Goal: Information Seeking & Learning: Learn about a topic

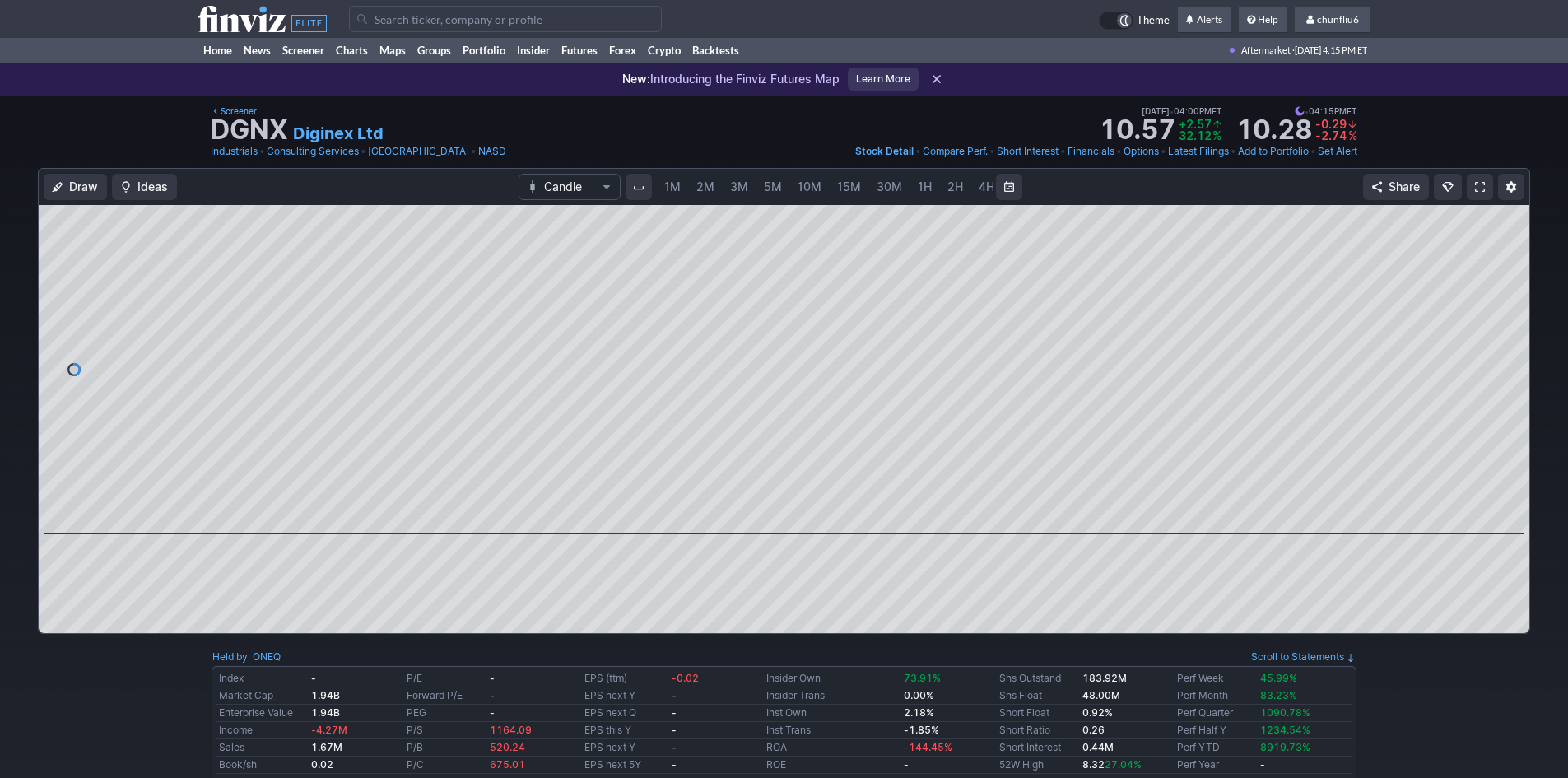
scroll to position [0, 89]
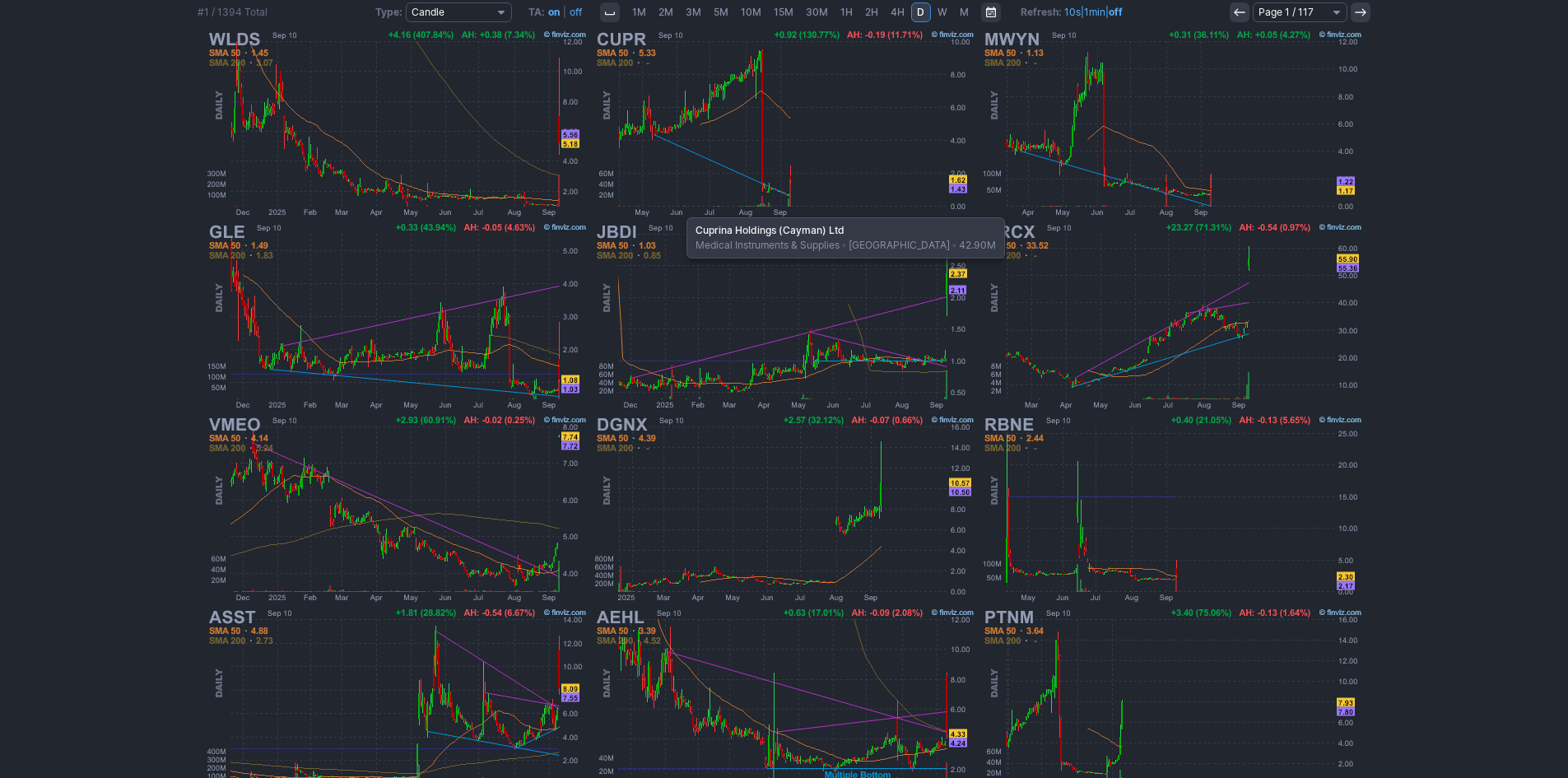
scroll to position [338, 0]
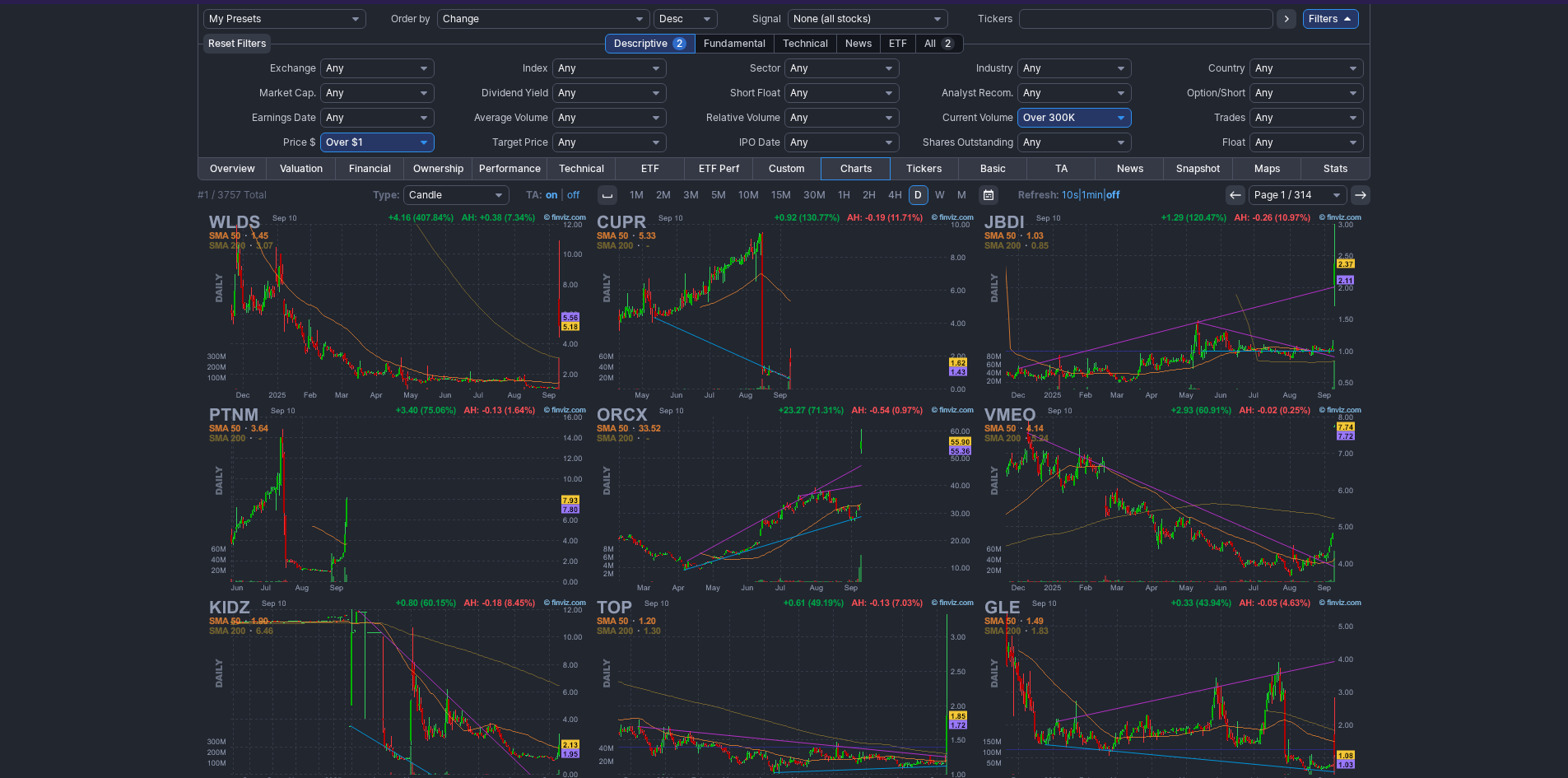
click at [1095, 120] on select "Any Under 50K Under 100K Under 500K Under 750K Under 1M Over 0 Over 50K Over 10…" at bounding box center [1075, 117] width 114 height 20
select select "o500"
click at [1017, 107] on select "Any Under 50K Under 100K Under 500K Under 750K Under 1M Over 0 Over 50K Over 10…" at bounding box center [1075, 117] width 114 height 20
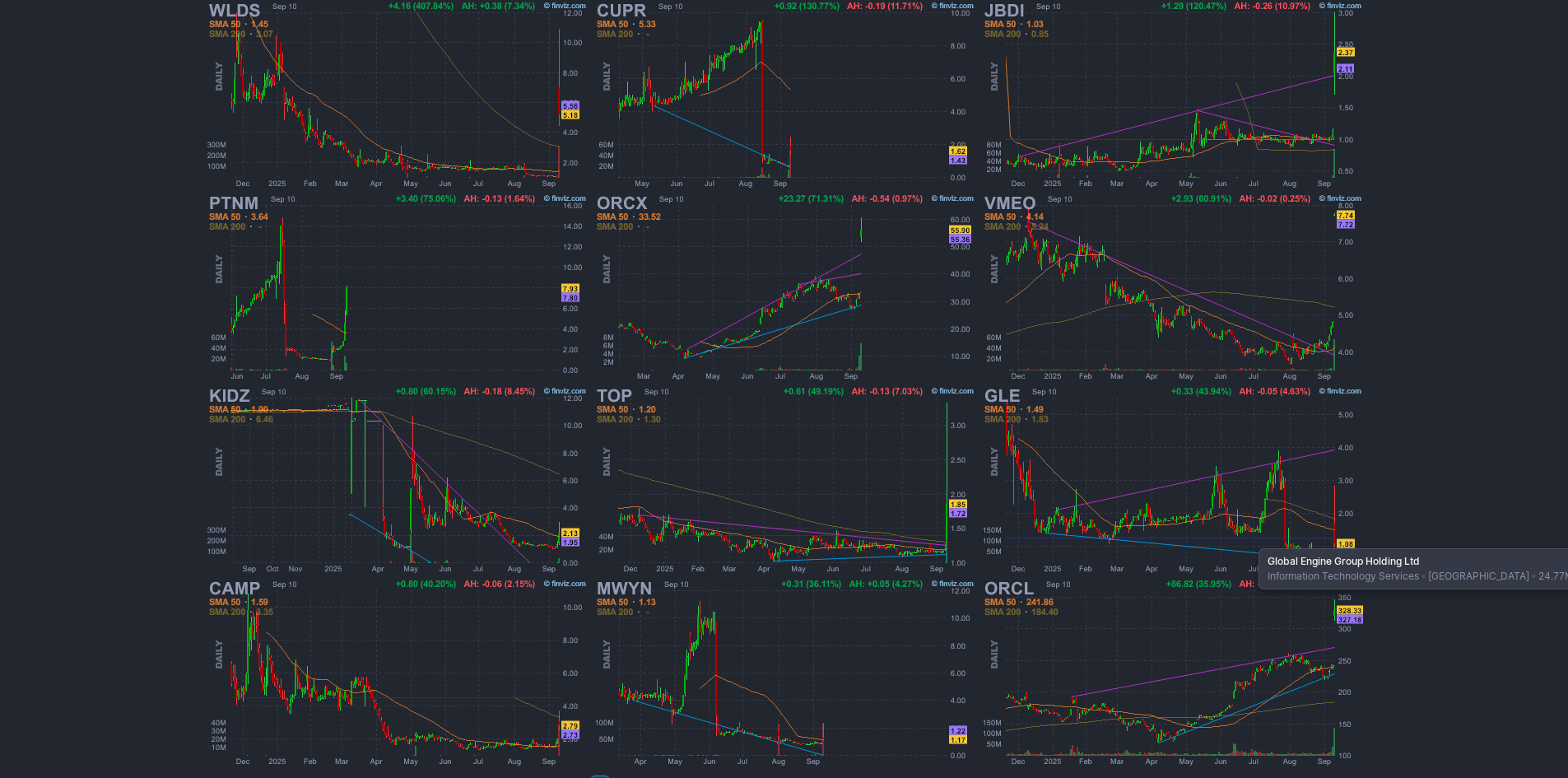
scroll to position [338, 0]
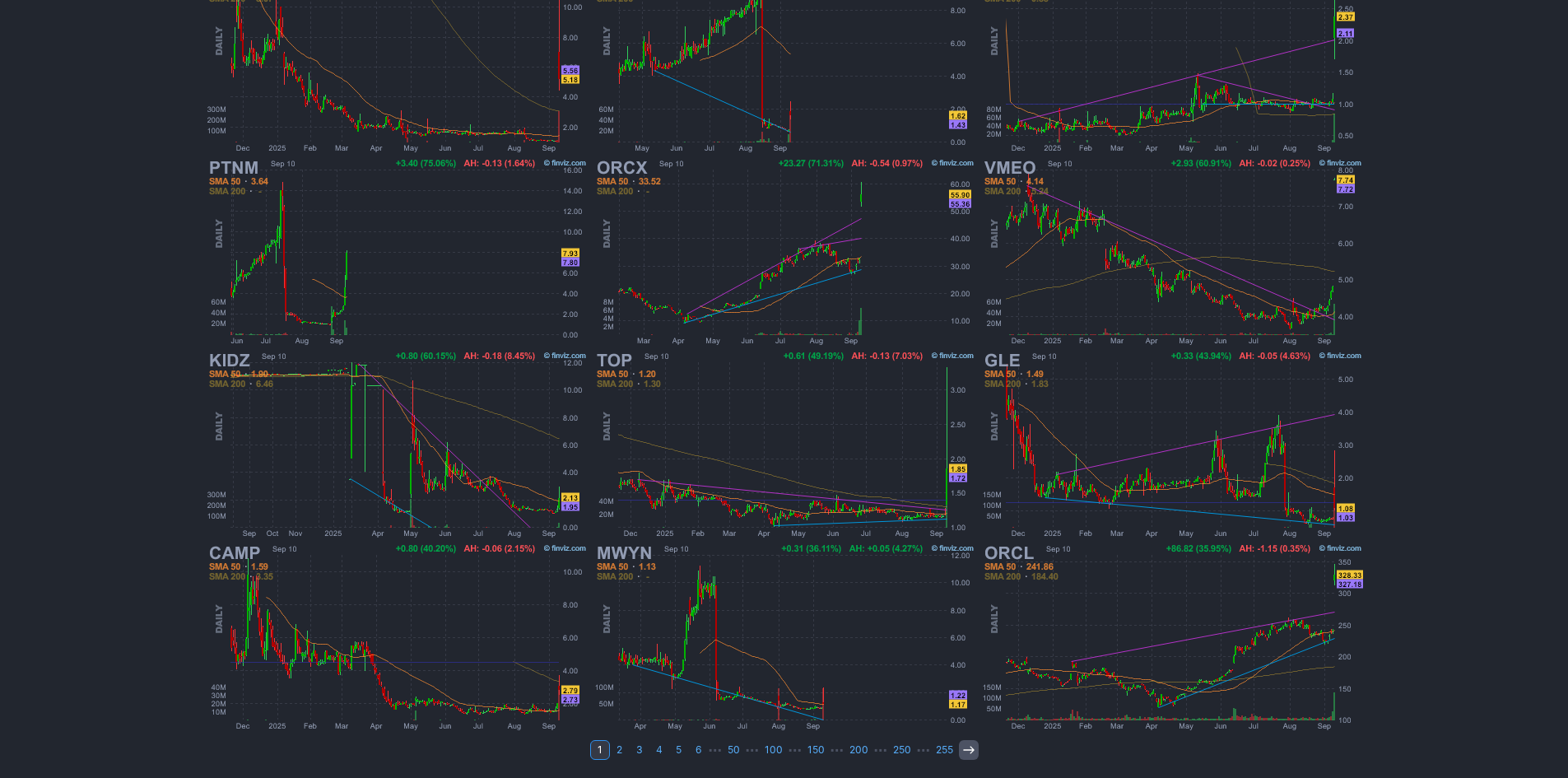
click at [963, 747] on icon at bounding box center [968, 748] width 13 height 13
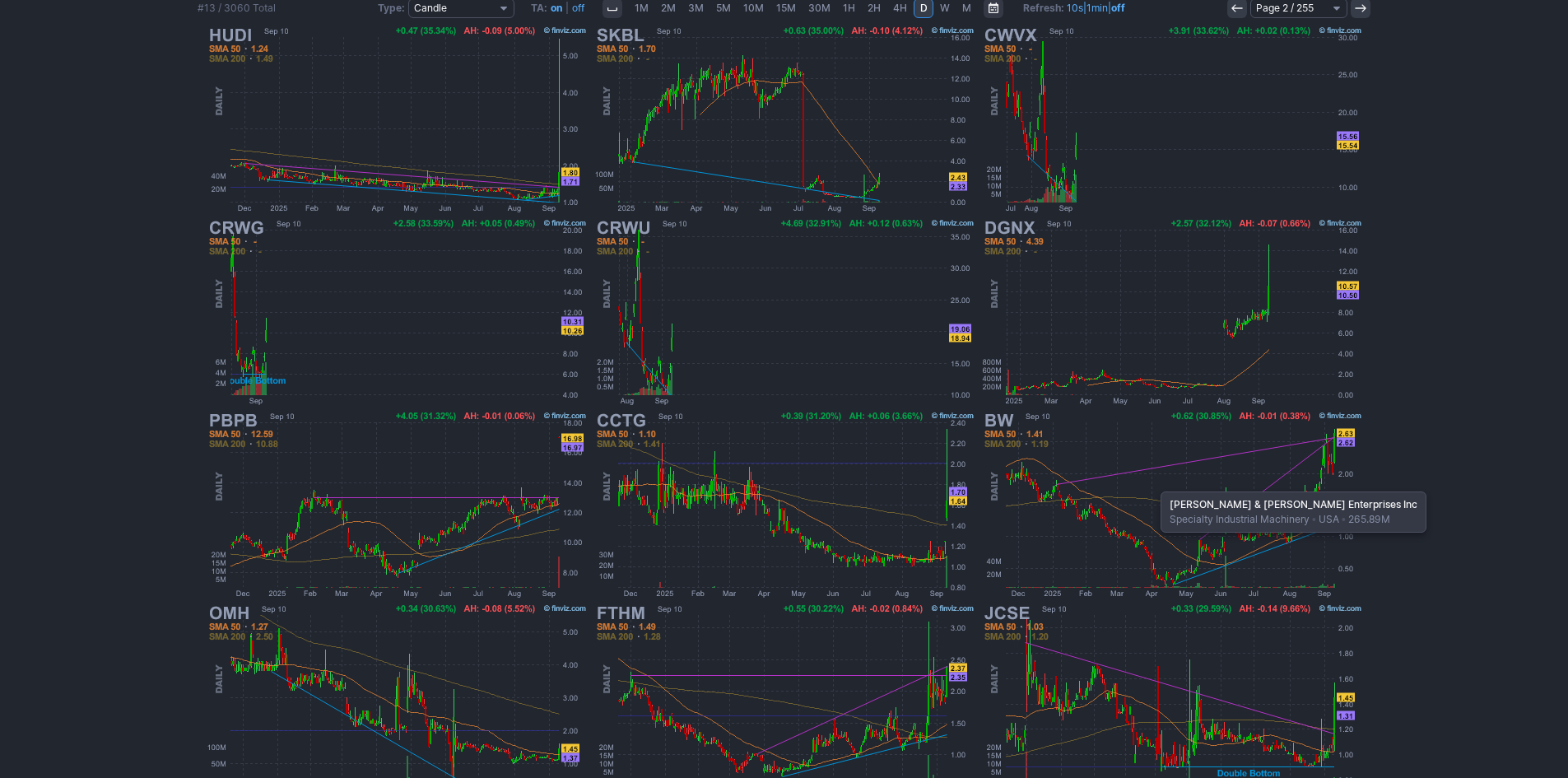
scroll to position [329, 0]
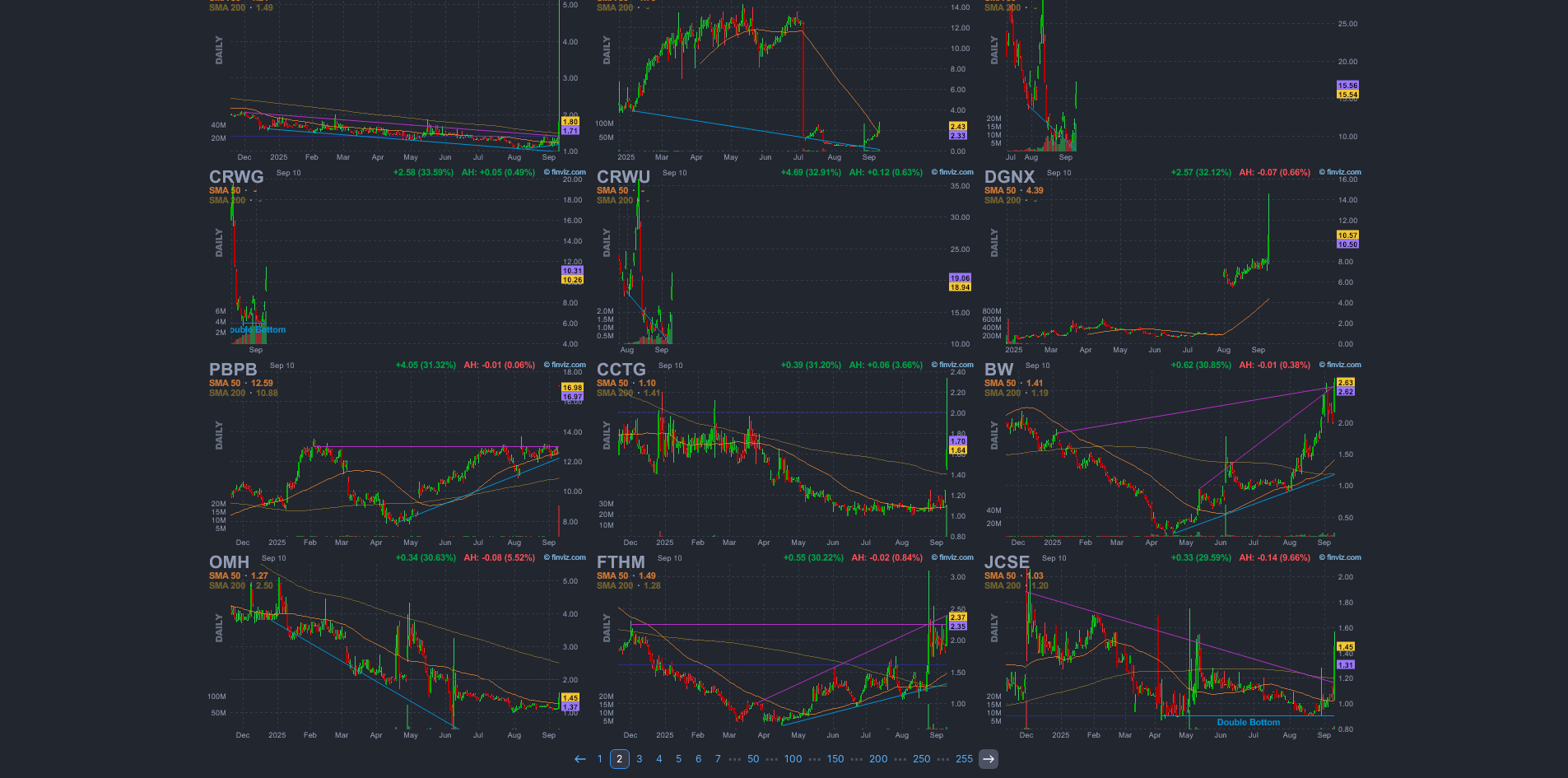
click at [982, 759] on icon at bounding box center [988, 758] width 13 height 13
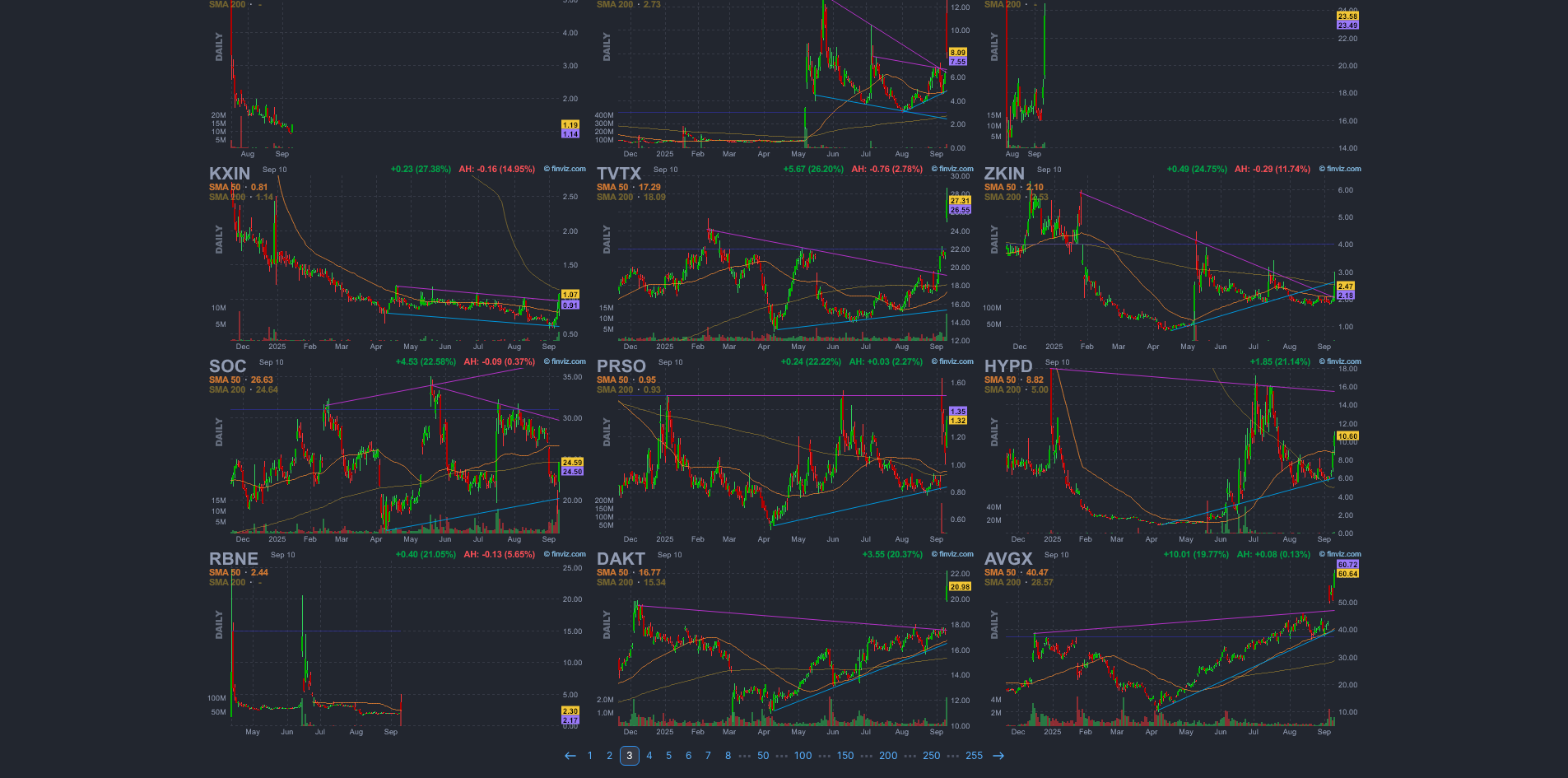
scroll to position [338, 0]
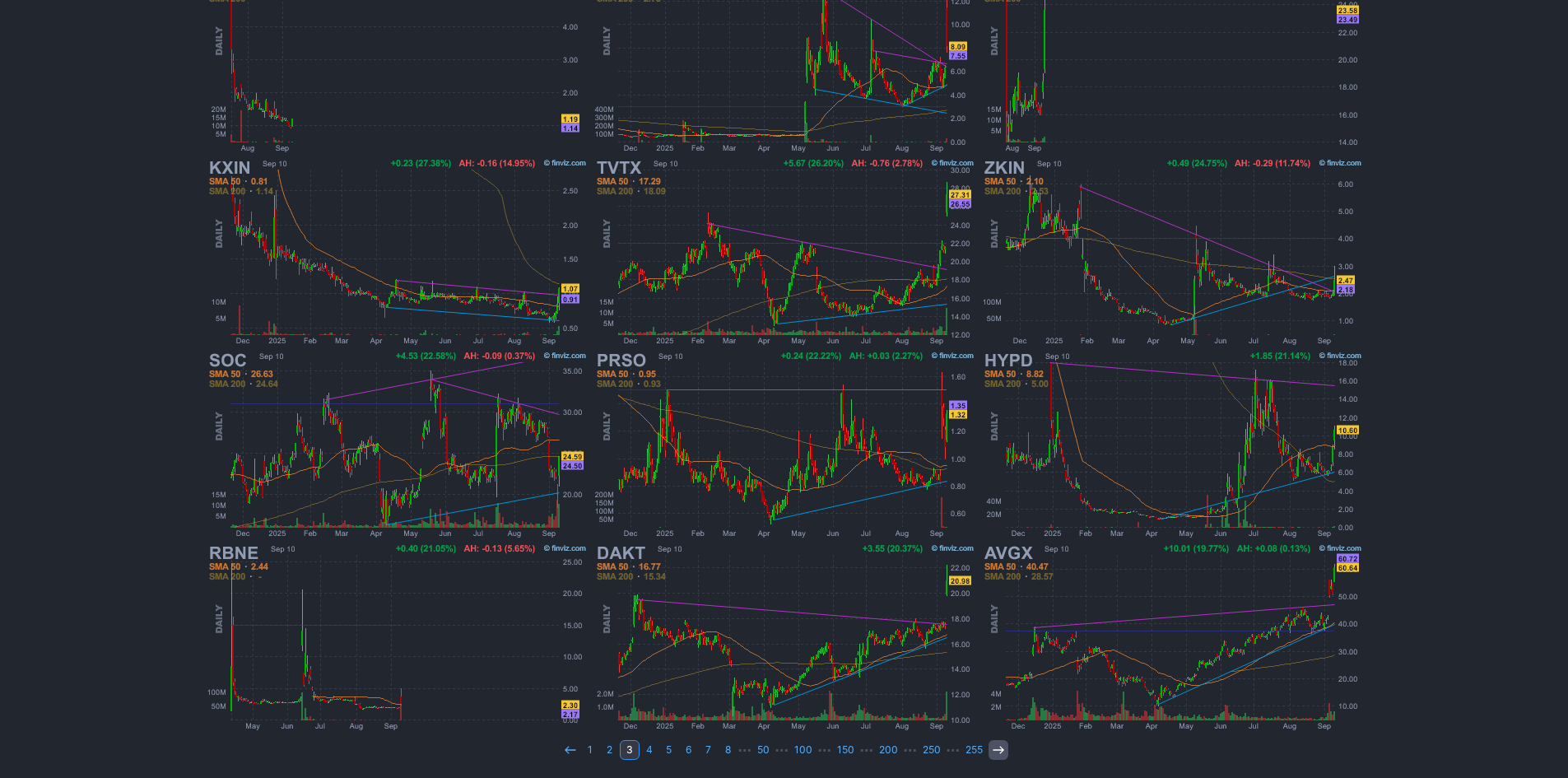
click at [994, 752] on icon at bounding box center [998, 748] width 13 height 13
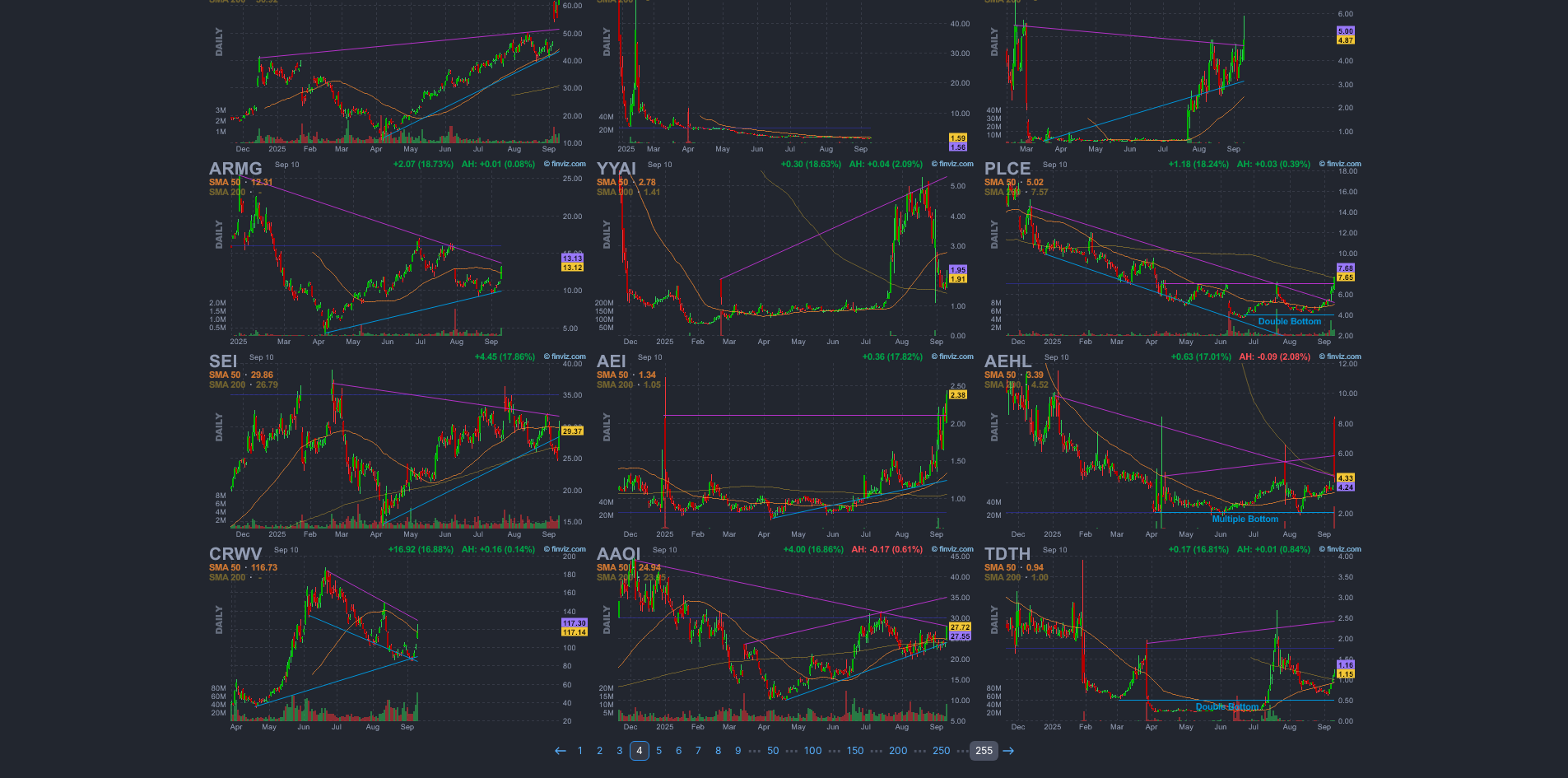
scroll to position [338, 0]
click at [789, 669] on img at bounding box center [784, 636] width 385 height 192
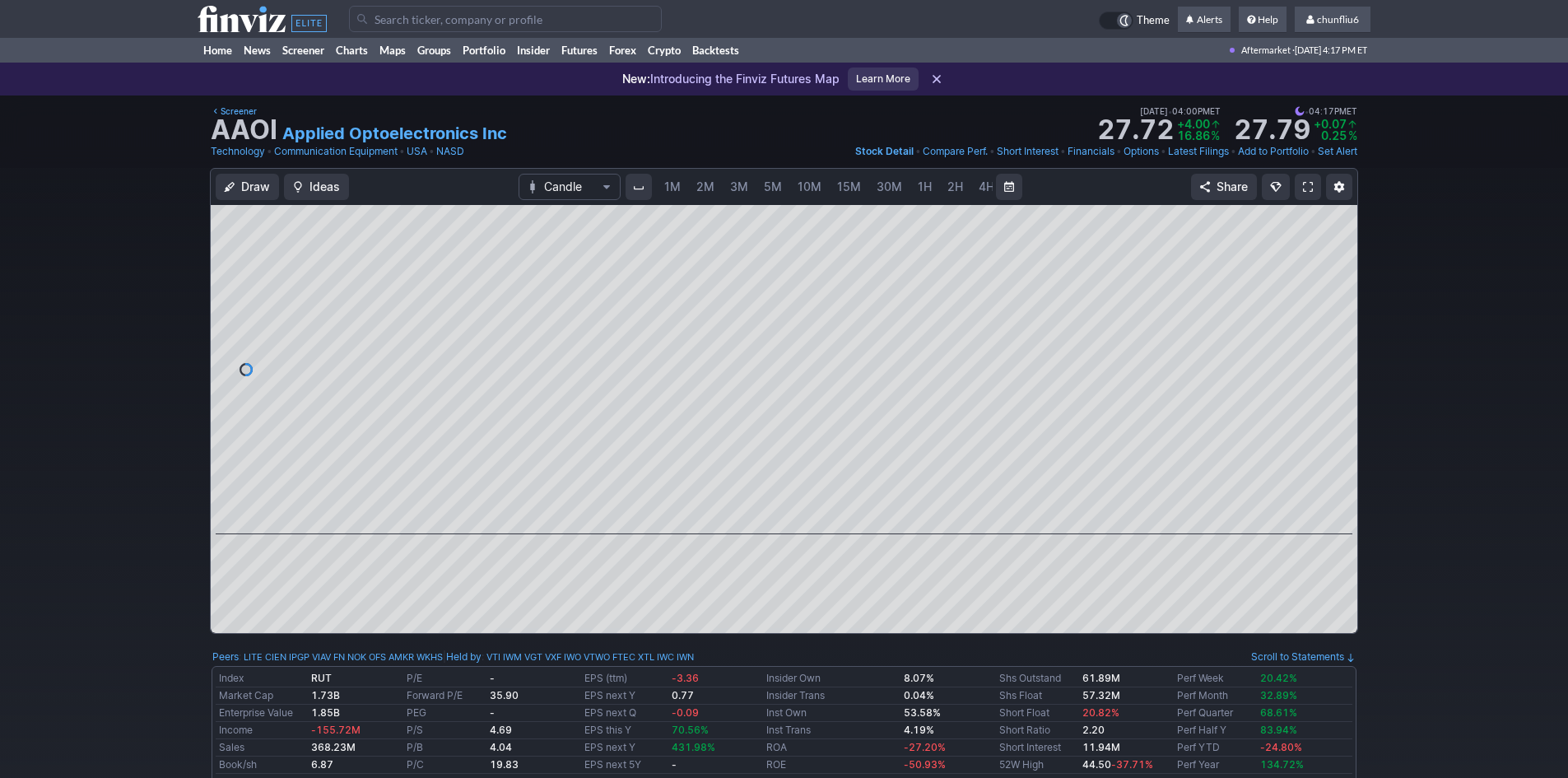
scroll to position [0, 89]
click at [692, 192] on link "5M" at bounding box center [684, 186] width 33 height 27
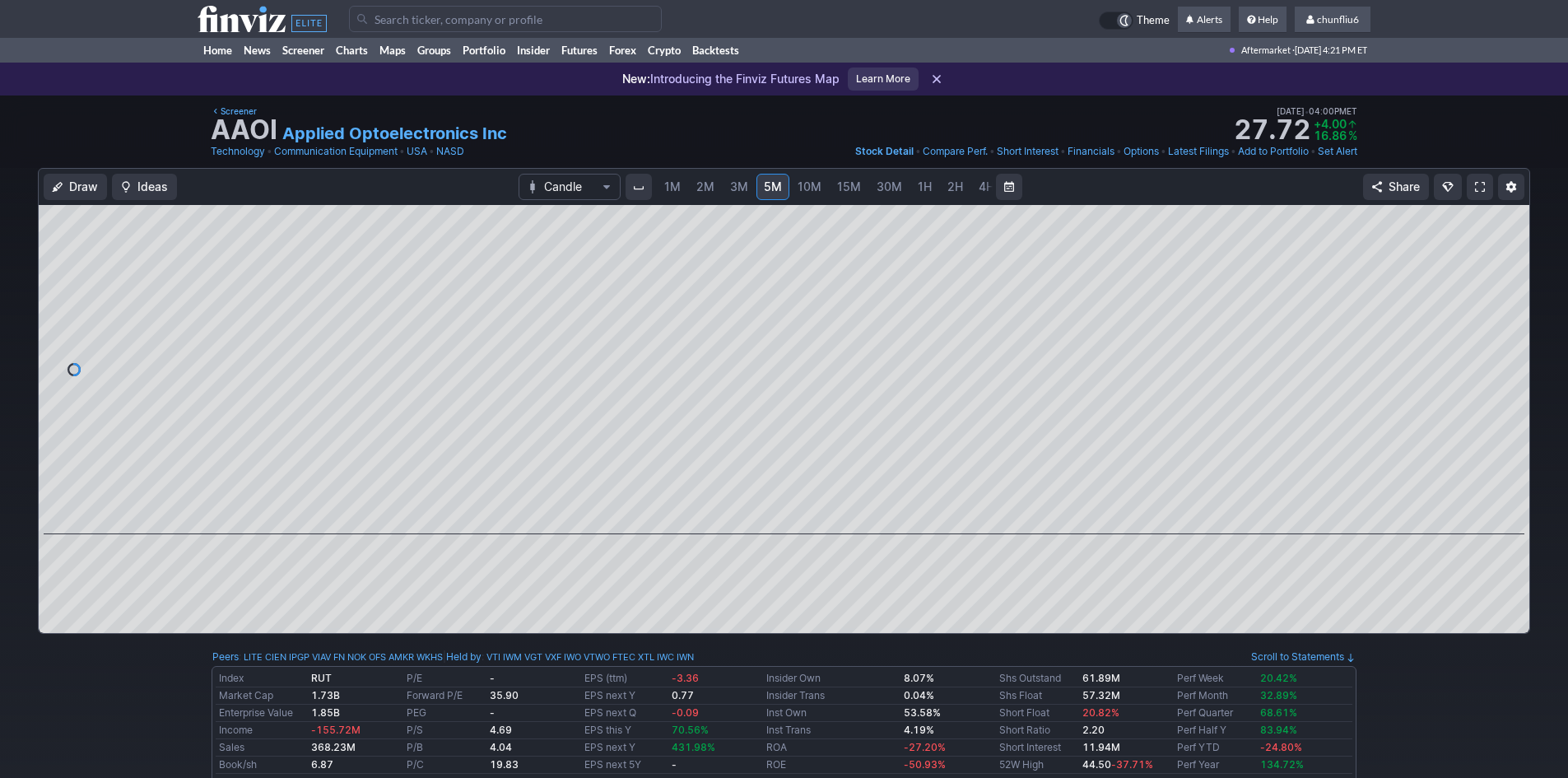
click at [702, 188] on span "2M" at bounding box center [705, 186] width 18 height 14
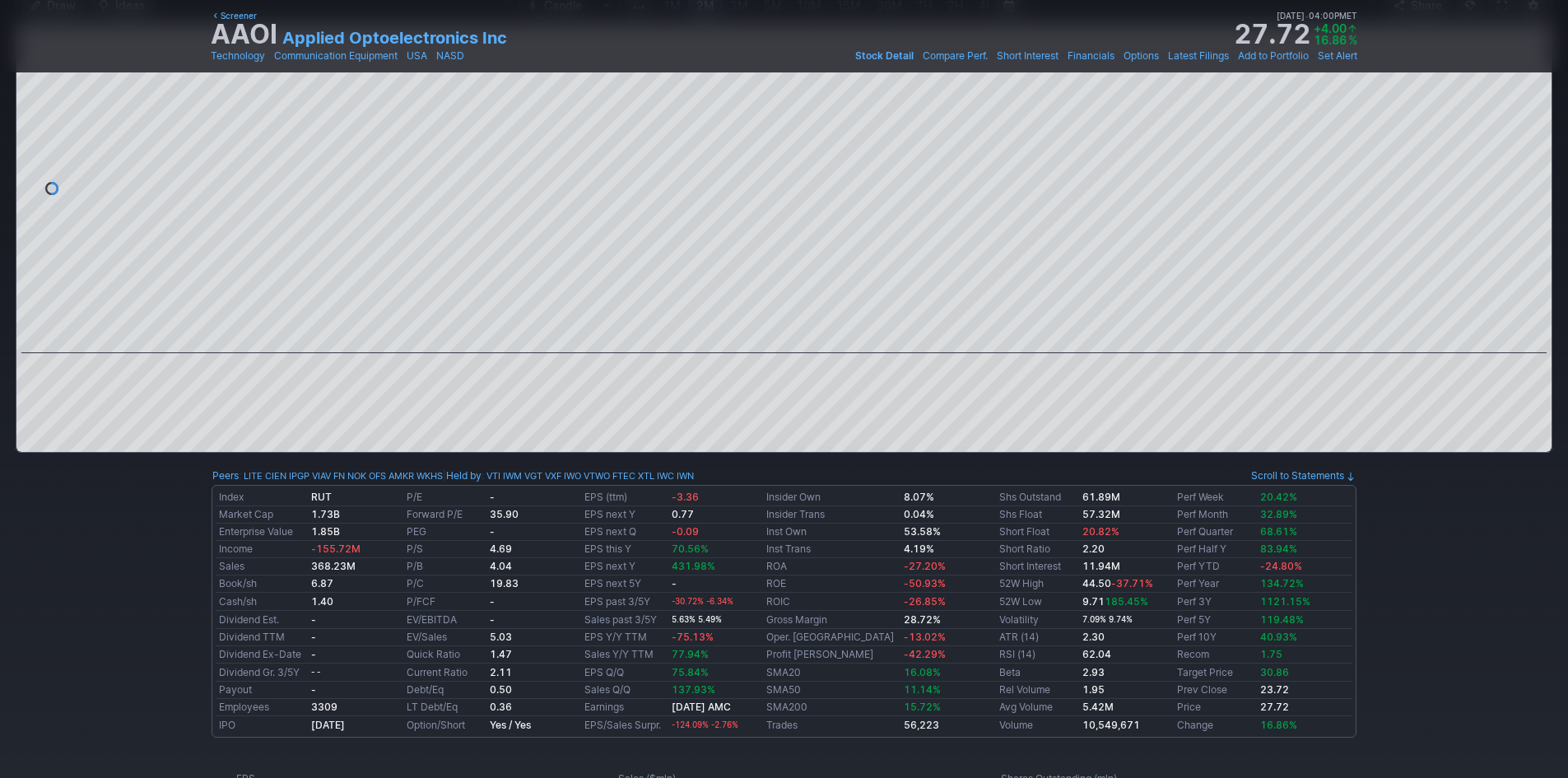
scroll to position [164, 0]
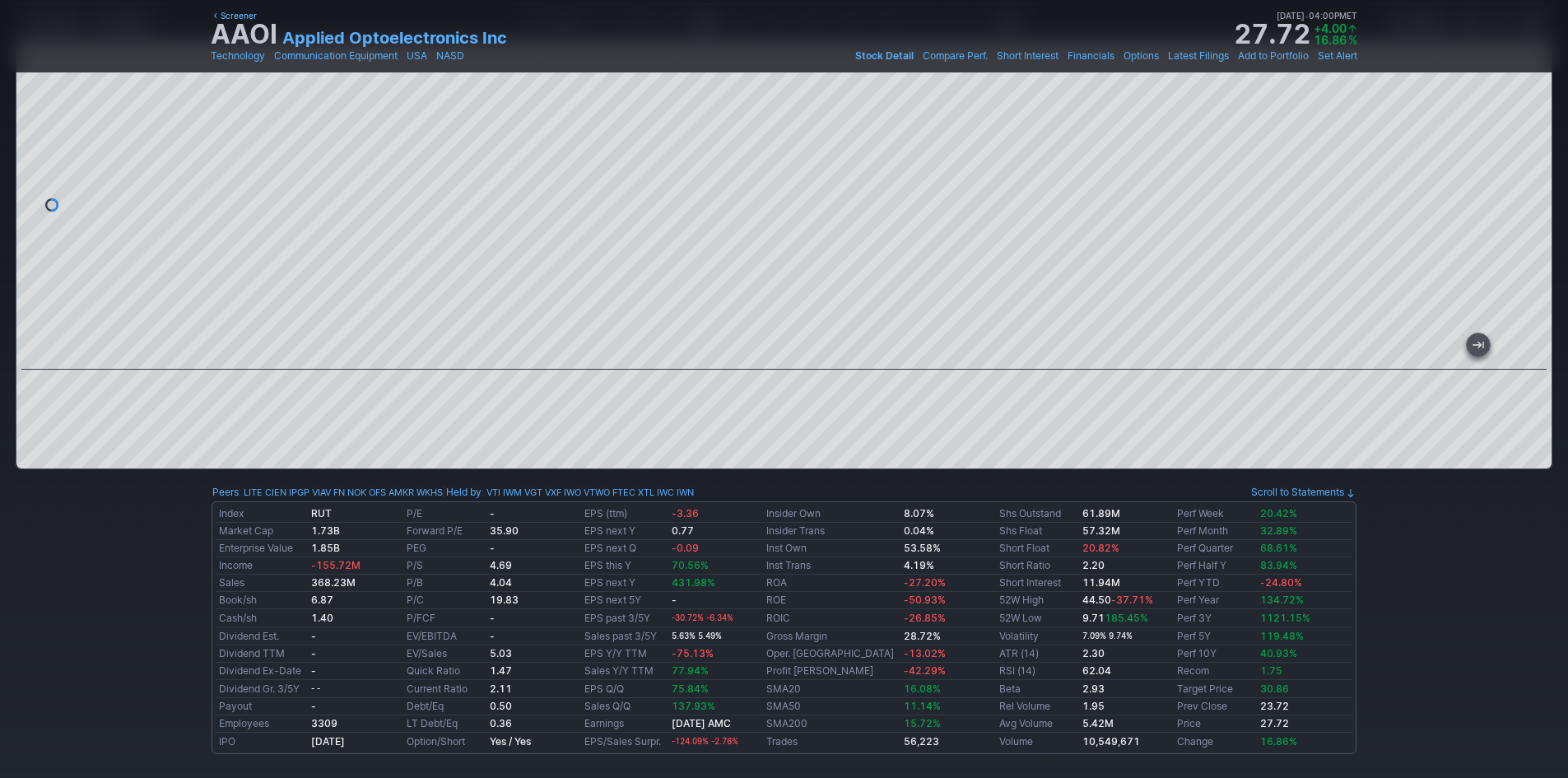
drag, startPoint x: 974, startPoint y: 357, endPoint x: -265, endPoint y: 240, distance: 1244.5
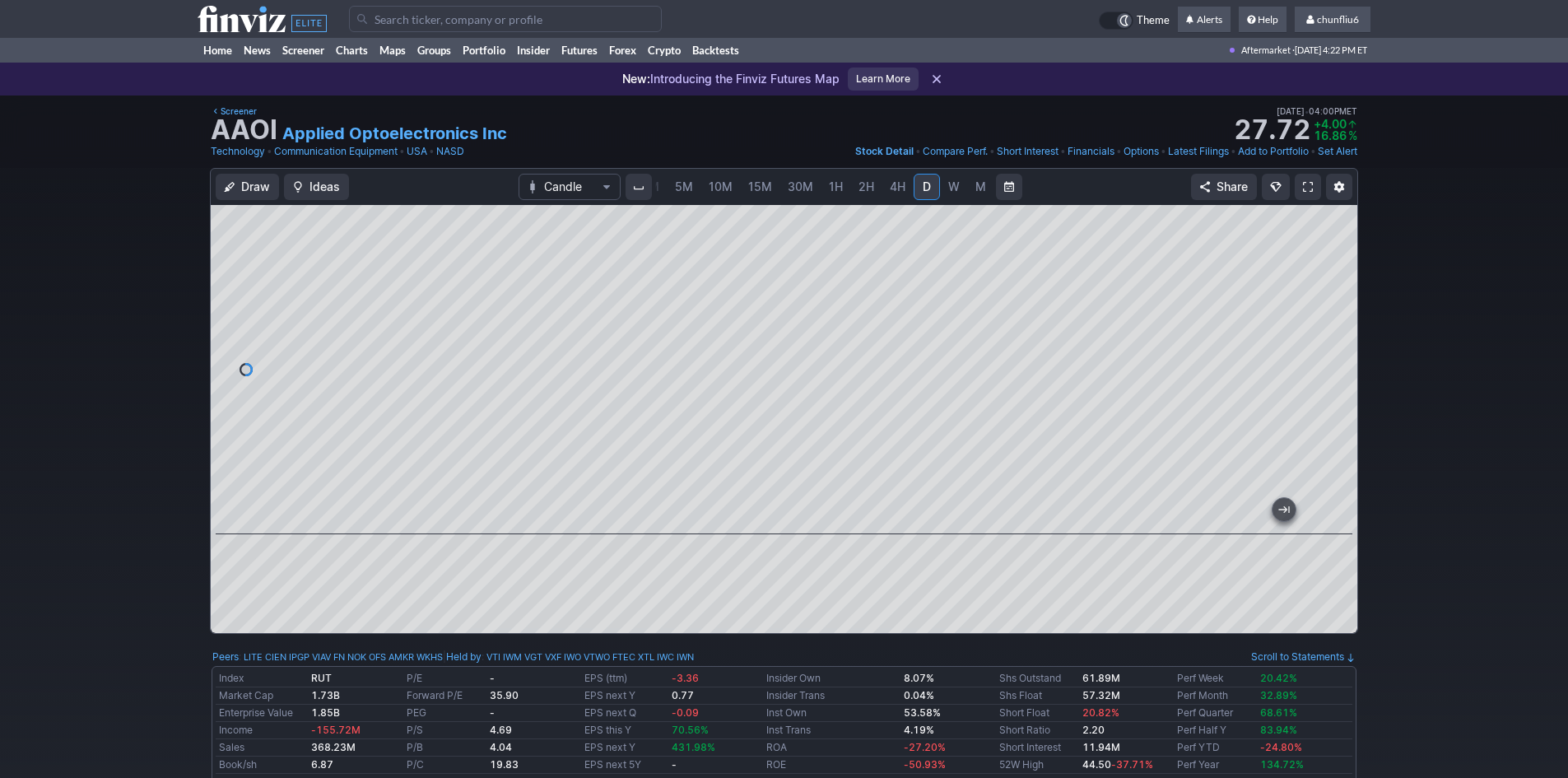
drag, startPoint x: 1042, startPoint y: 513, endPoint x: 1417, endPoint y: 432, distance: 383.6
click at [1416, 435] on div "Draw Ideas Candle 1M 2M 3M 5M 10M 15M 30M 1H 2H 4H D W M Share" at bounding box center [784, 407] width 1568 height 479
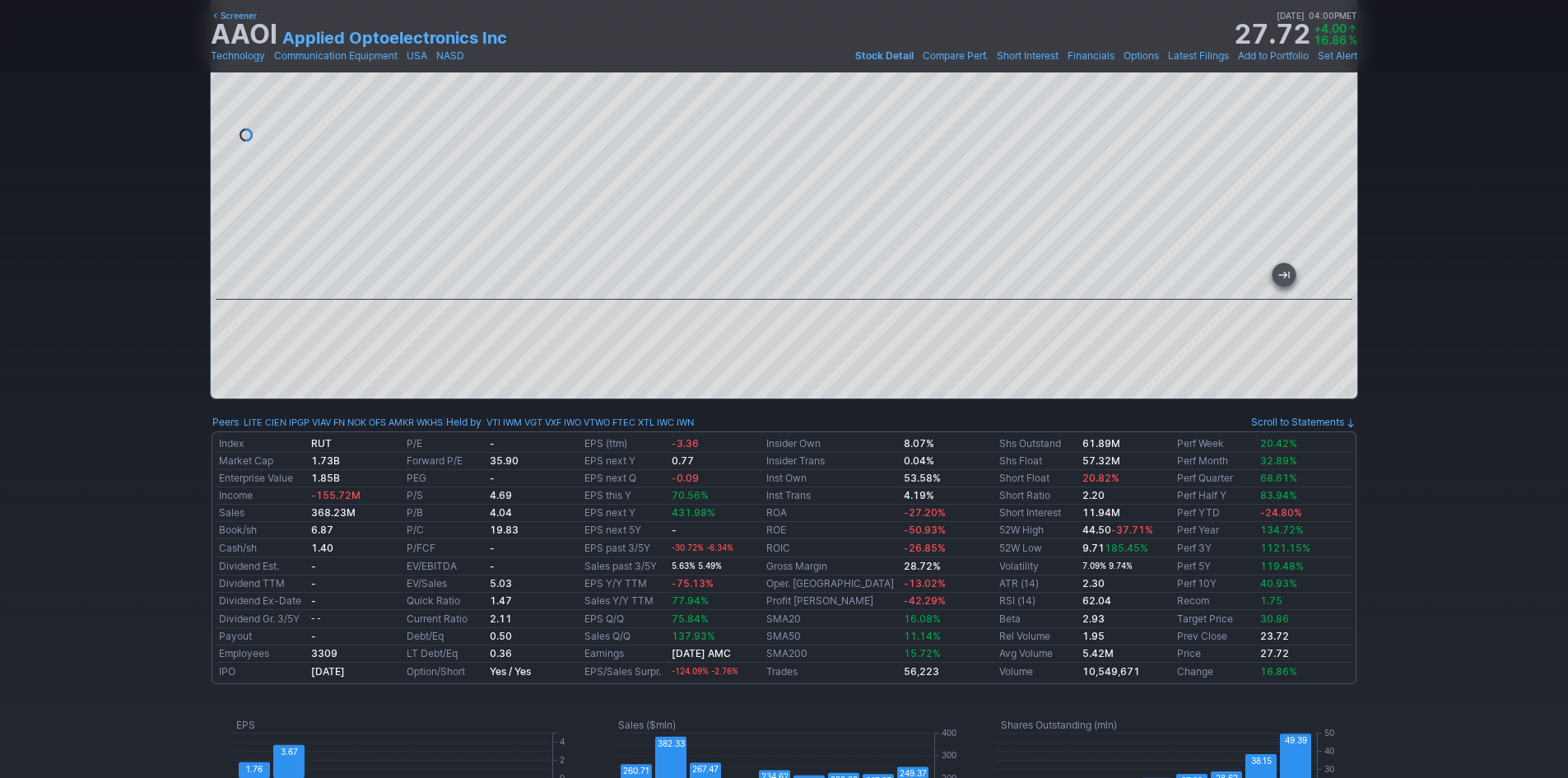
scroll to position [83, 0]
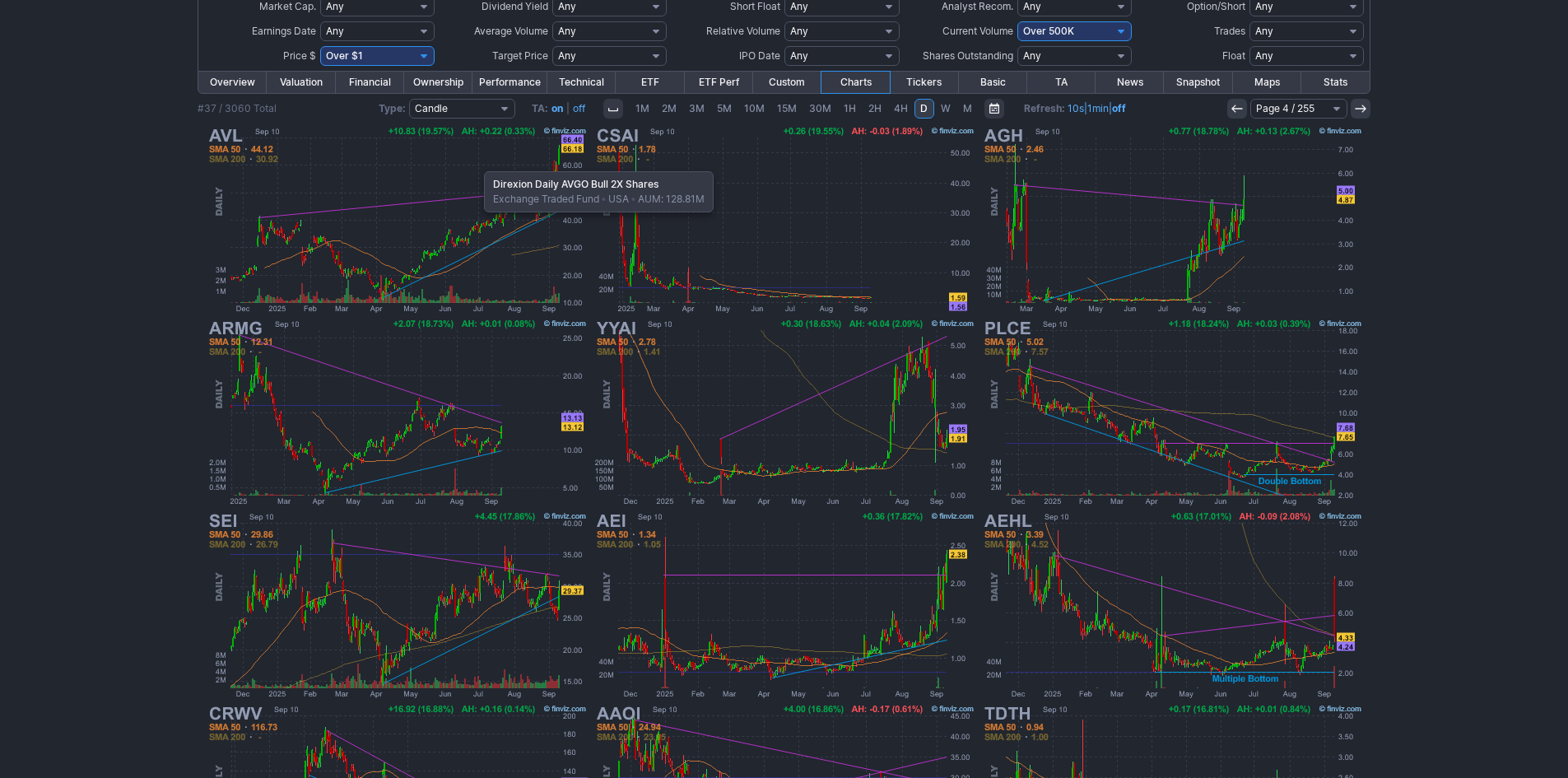
scroll to position [173, 0]
